Goal: Navigation & Orientation: Find specific page/section

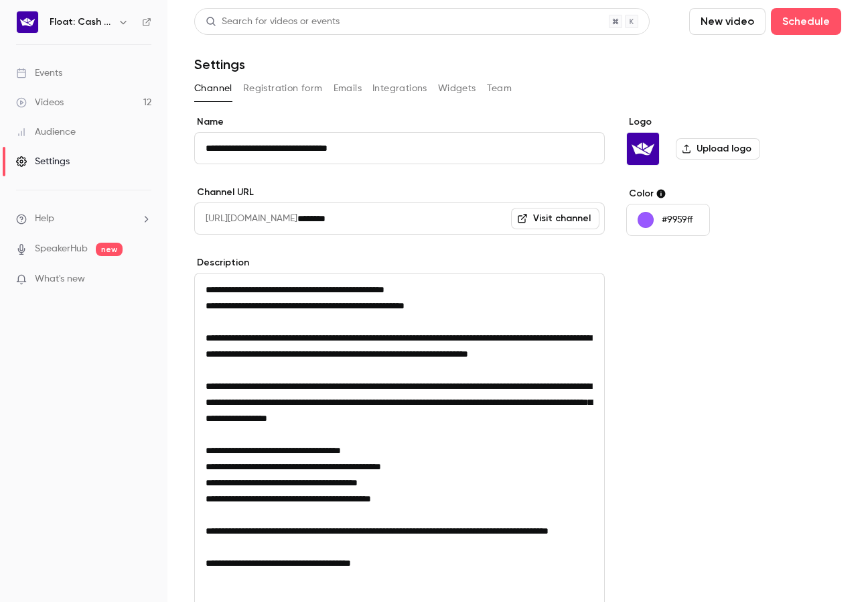
scroll to position [186, 0]
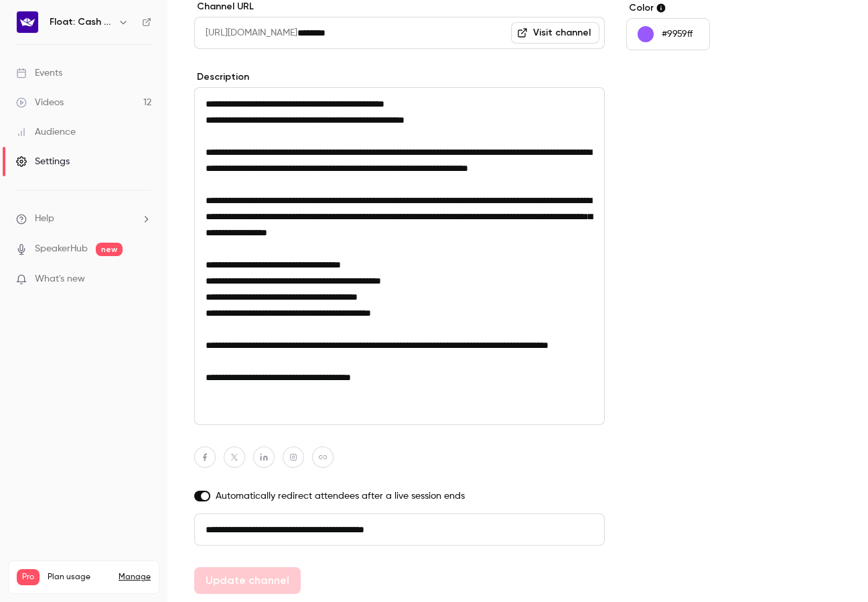
click at [73, 102] on link "Videos 12" at bounding box center [84, 102] width 168 height 29
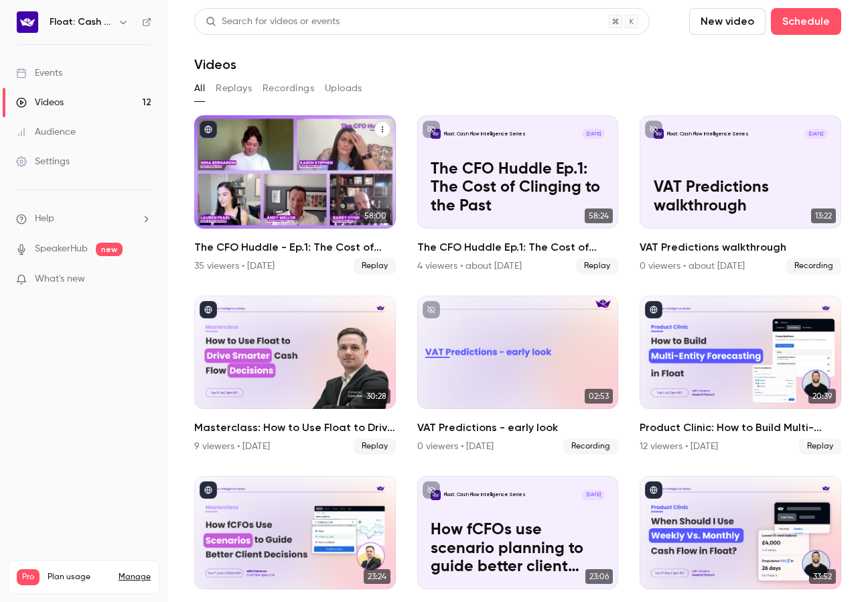
click at [253, 163] on div "The CFO Huddle - Ep.1: The Cost of Clinging to the Past" at bounding box center [295, 171] width 202 height 113
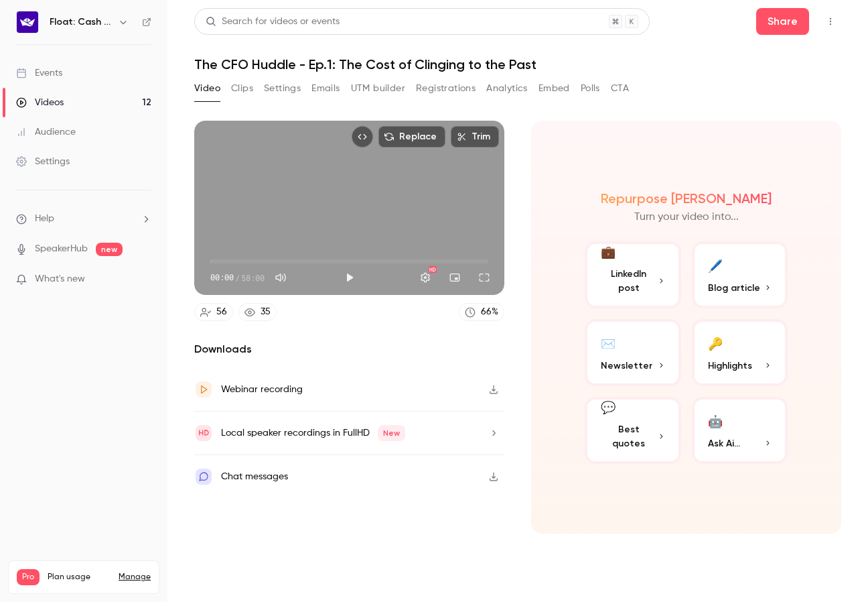
click at [435, 86] on button "Registrations" at bounding box center [446, 88] width 60 height 21
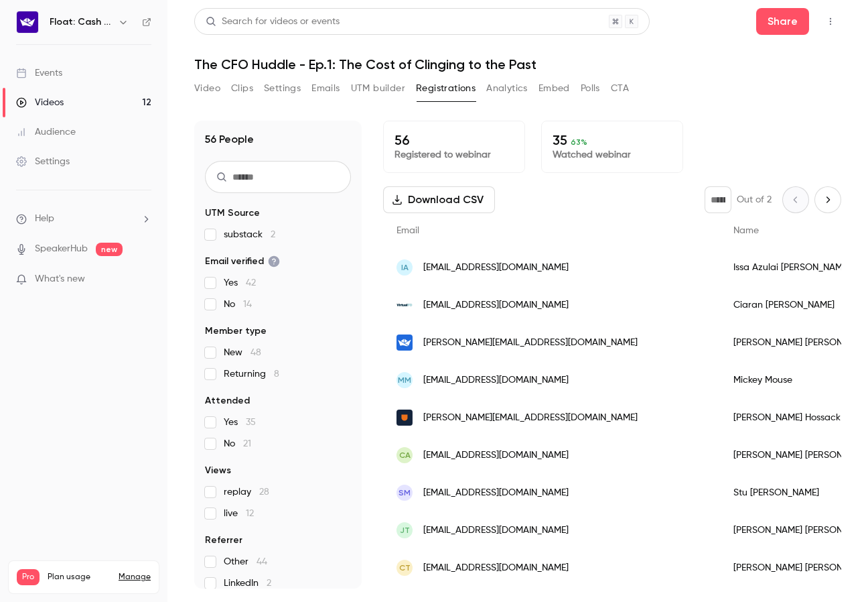
click at [321, 89] on button "Emails" at bounding box center [326, 88] width 28 height 21
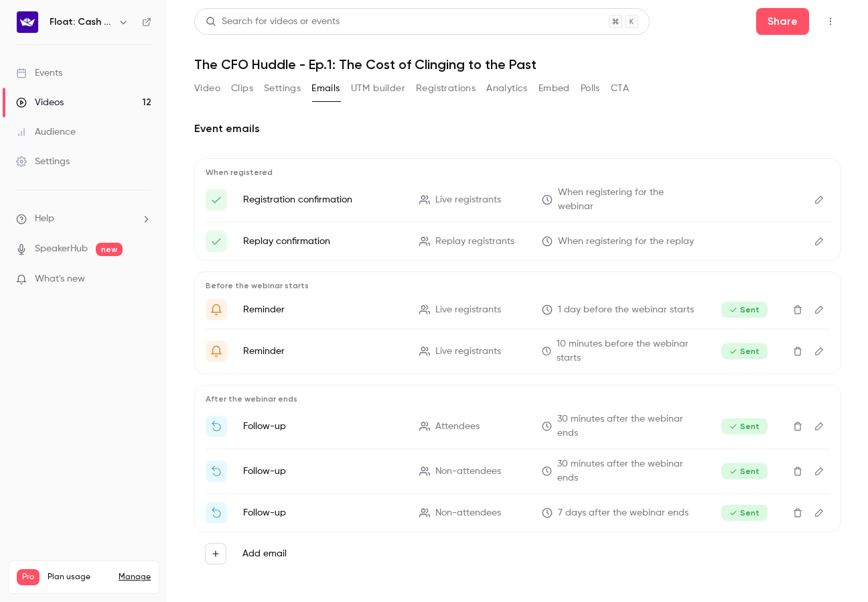
click at [283, 87] on button "Settings" at bounding box center [282, 88] width 37 height 21
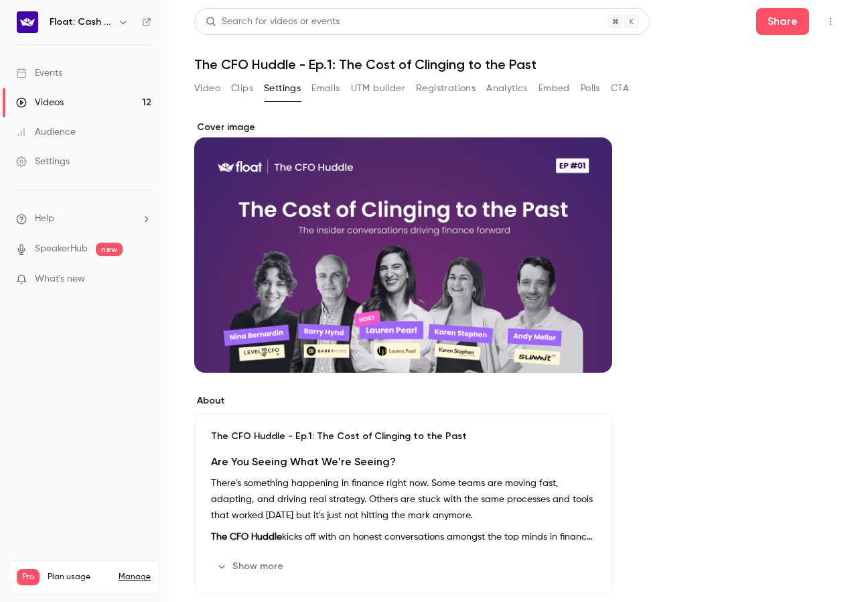
click at [253, 88] on button "Clips" at bounding box center [242, 88] width 22 height 21
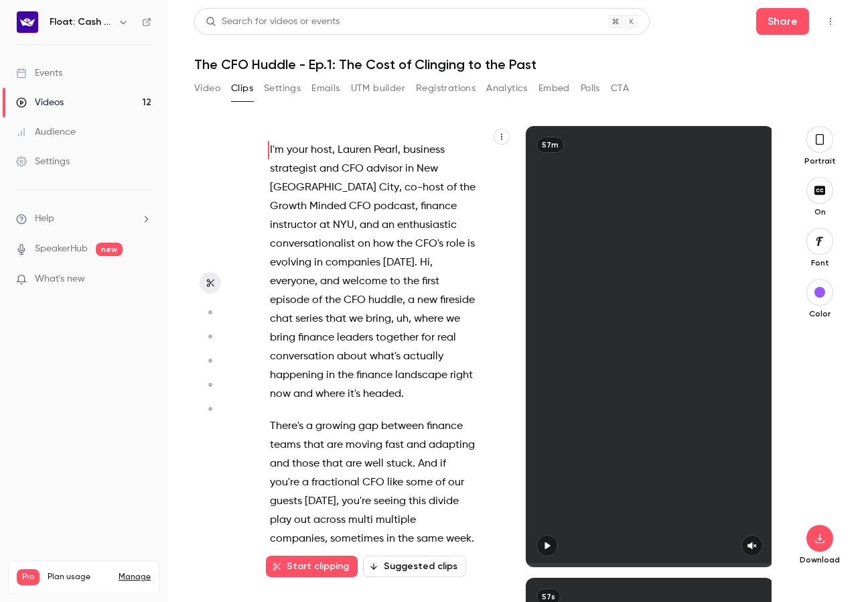
click at [206, 83] on button "Video" at bounding box center [207, 88] width 26 height 21
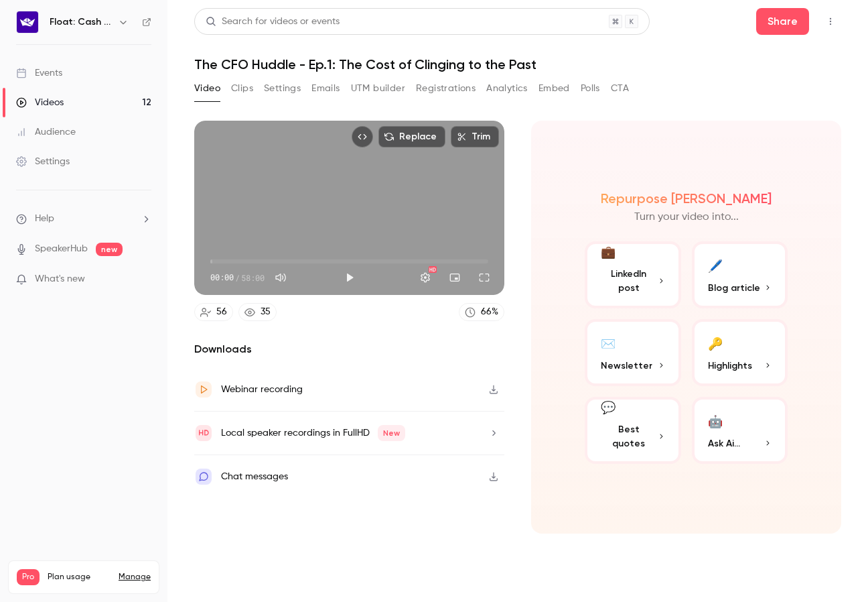
click at [74, 82] on link "Events" at bounding box center [84, 72] width 168 height 29
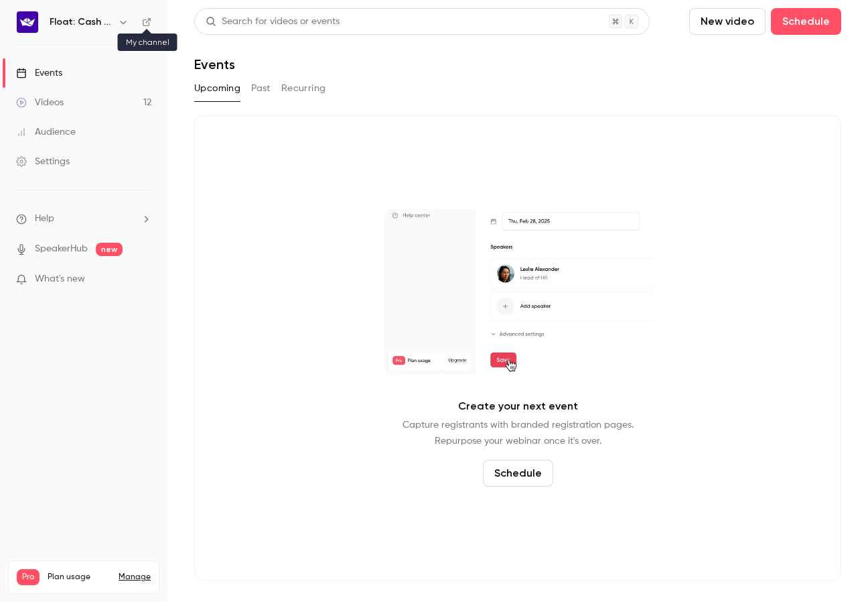
click at [144, 22] on icon at bounding box center [146, 21] width 9 height 9
